Goal: Find specific page/section: Find specific page/section

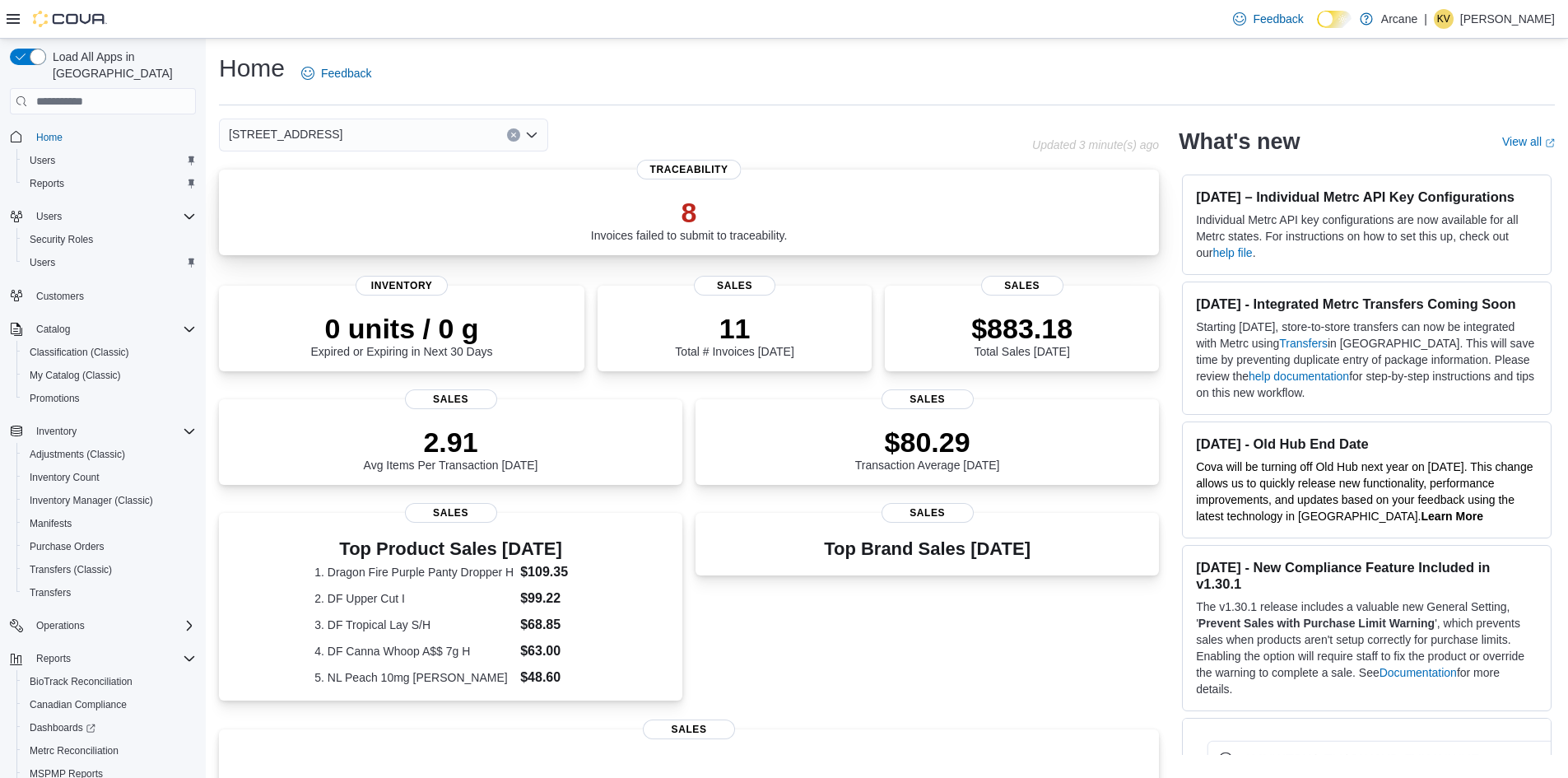
click at [696, 217] on p "8" at bounding box center [690, 212] width 197 height 33
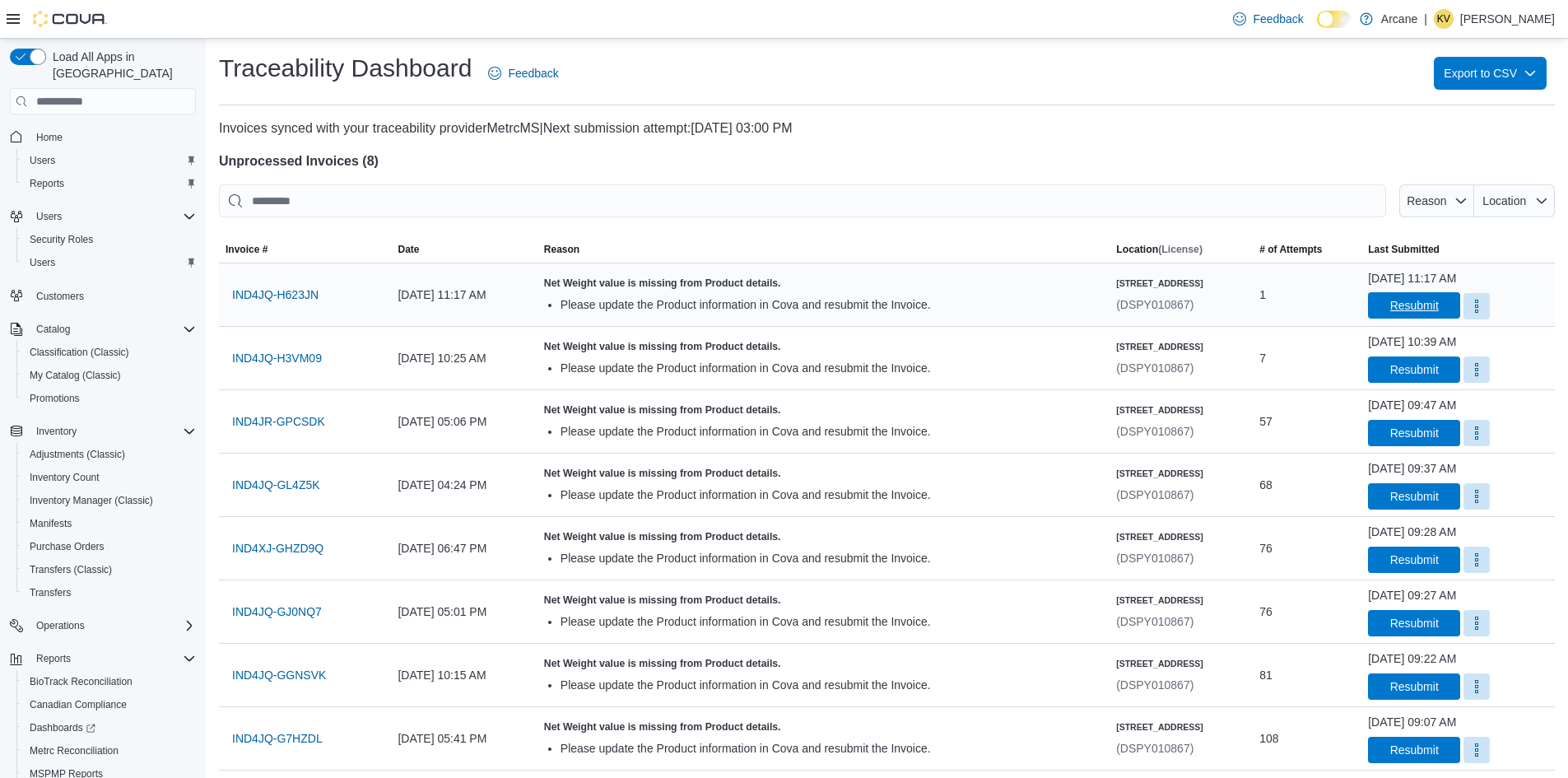
click at [1410, 307] on span "Resubmit" at bounding box center [1414, 305] width 49 height 17
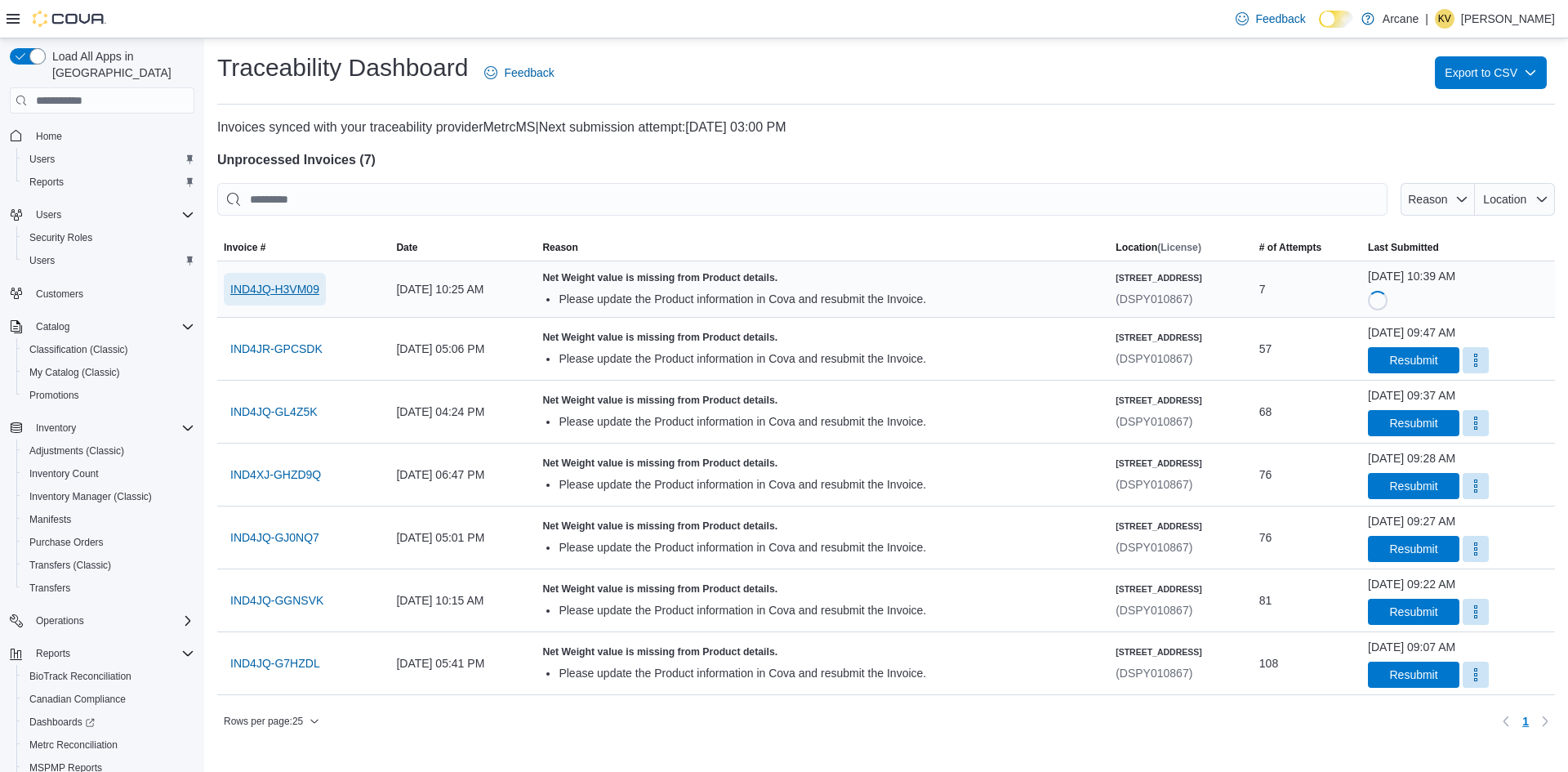
click at [265, 291] on span "IND4JQ-H3VM09" at bounding box center [275, 289] width 89 height 16
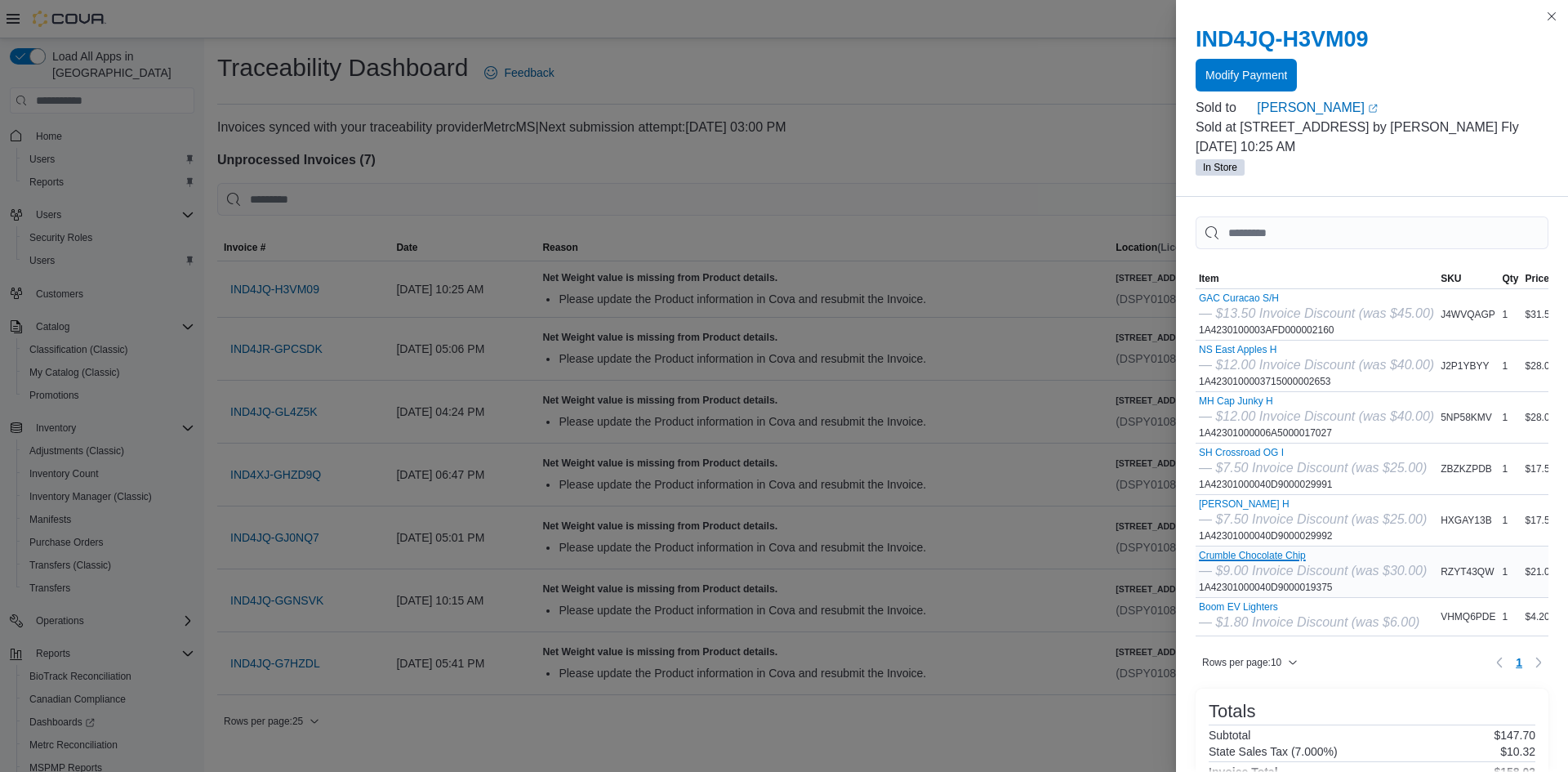
click at [1296, 549] on button "Crumble Chocolate Chip" at bounding box center [1313, 555] width 228 height 12
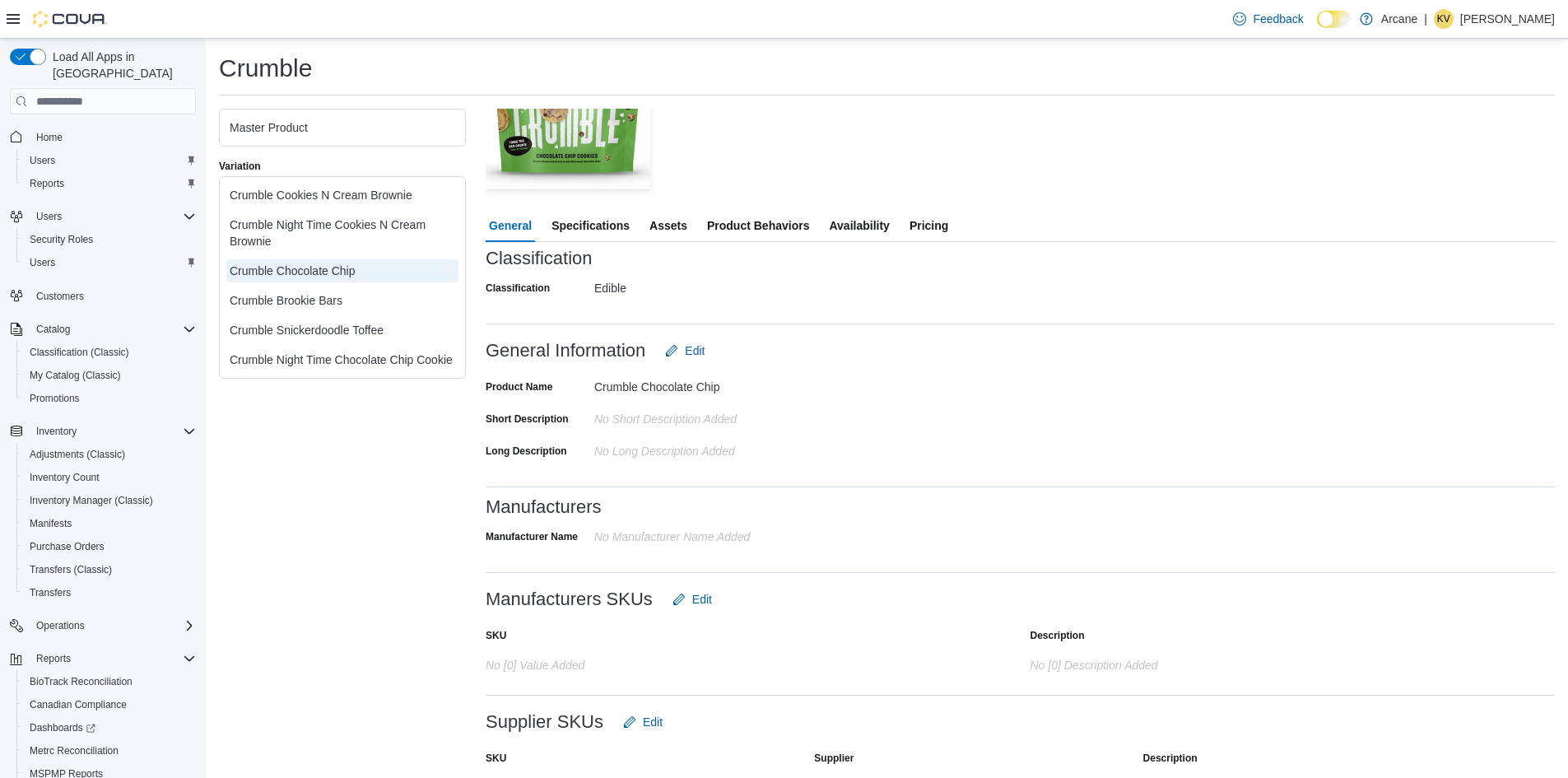
scroll to position [83, 0]
